Goal: Transaction & Acquisition: Purchase product/service

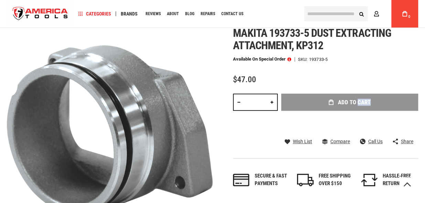
scroll to position [93, 0]
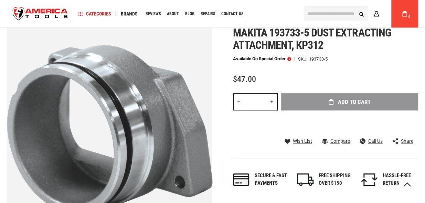
click at [345, 104] on div "Add to Cart" at bounding box center [349, 112] width 137 height 38
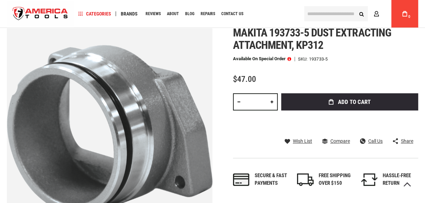
click at [343, 99] on span "Add to Cart" at bounding box center [354, 102] width 33 height 6
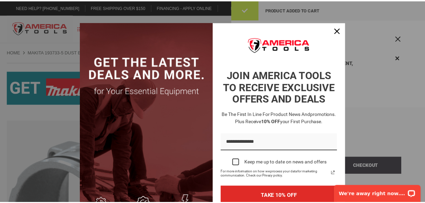
scroll to position [0, 0]
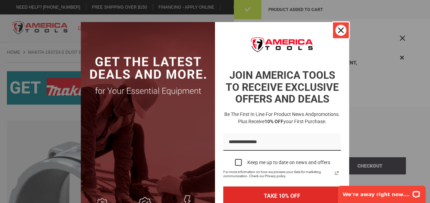
click at [338, 29] on icon "close icon" at bounding box center [341, 31] width 6 height 6
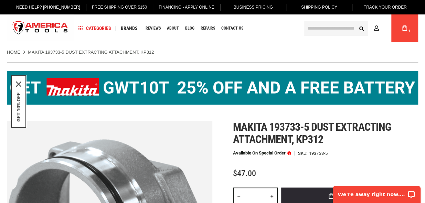
click at [310, 27] on input "text" at bounding box center [336, 28] width 64 height 15
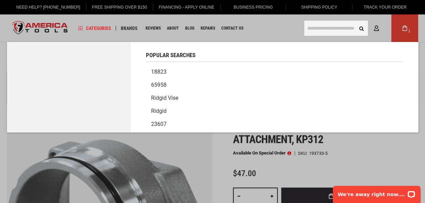
paste input "*******"
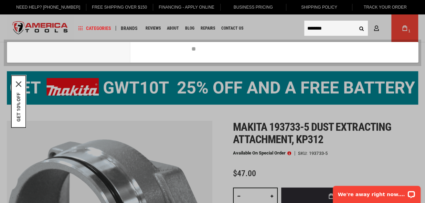
type input "*******"
click at [355, 22] on button "Search" at bounding box center [361, 28] width 13 height 13
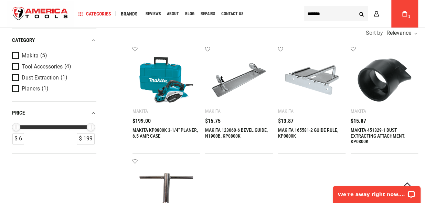
scroll to position [154, 0]
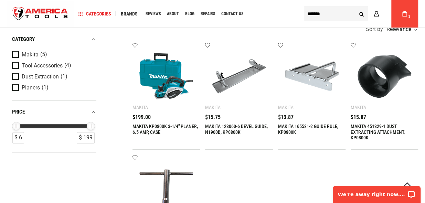
click at [387, 90] on img at bounding box center [384, 76] width 54 height 54
